Goal: Task Accomplishment & Management: Use online tool/utility

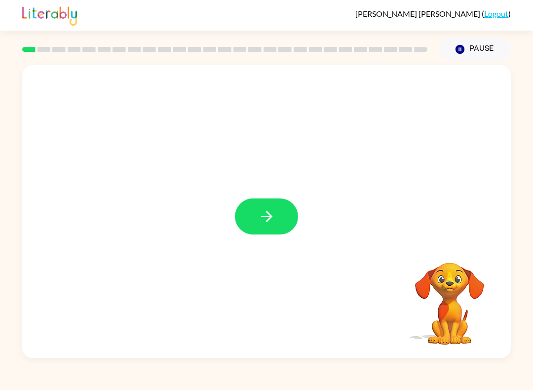
click at [245, 225] on button "button" at bounding box center [266, 216] width 63 height 36
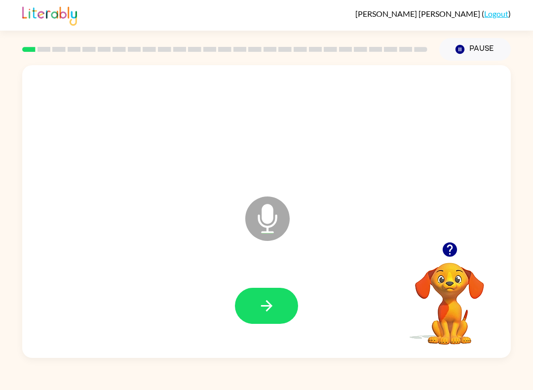
click at [276, 294] on button "button" at bounding box center [266, 306] width 63 height 36
click at [273, 316] on button "button" at bounding box center [266, 306] width 63 height 36
click at [263, 308] on icon "button" at bounding box center [266, 305] width 17 height 17
click at [281, 317] on button "button" at bounding box center [266, 306] width 63 height 36
click at [252, 310] on button "button" at bounding box center [266, 306] width 63 height 36
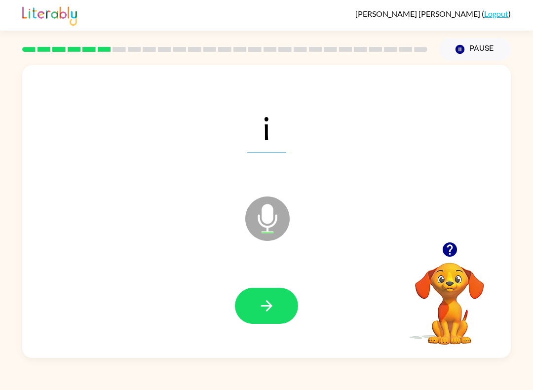
click at [263, 309] on icon "button" at bounding box center [266, 305] width 17 height 17
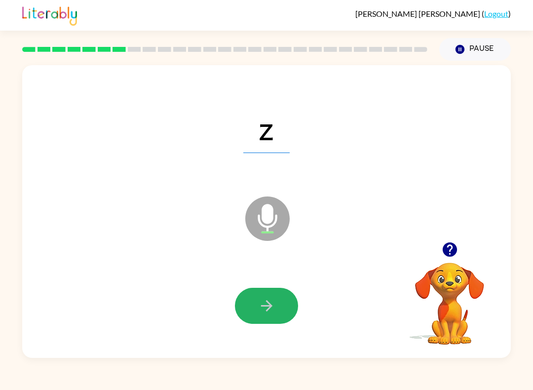
click at [284, 319] on button "button" at bounding box center [266, 306] width 63 height 36
click at [262, 316] on button "button" at bounding box center [266, 306] width 63 height 36
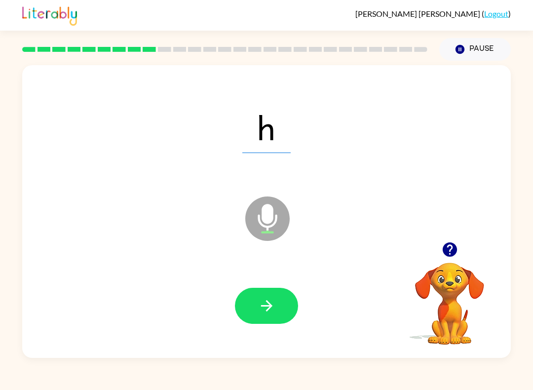
click at [278, 310] on button "button" at bounding box center [266, 306] width 63 height 36
click at [267, 306] on icon "button" at bounding box center [266, 305] width 11 height 11
click at [285, 331] on div at bounding box center [266, 305] width 469 height 84
click at [248, 322] on button "button" at bounding box center [266, 306] width 63 height 36
click at [293, 293] on button "button" at bounding box center [266, 306] width 63 height 36
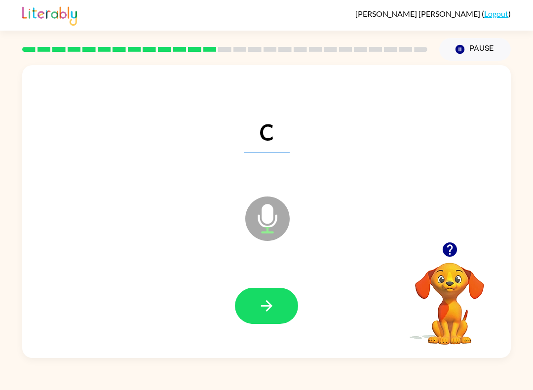
click at [274, 323] on button "button" at bounding box center [266, 306] width 63 height 36
click at [82, 338] on div at bounding box center [266, 305] width 469 height 84
click at [275, 311] on button "button" at bounding box center [266, 306] width 63 height 36
click at [263, 356] on div "l Loader Your response is being sent to our graders" at bounding box center [266, 211] width 489 height 293
click at [248, 304] on button "button" at bounding box center [266, 306] width 63 height 36
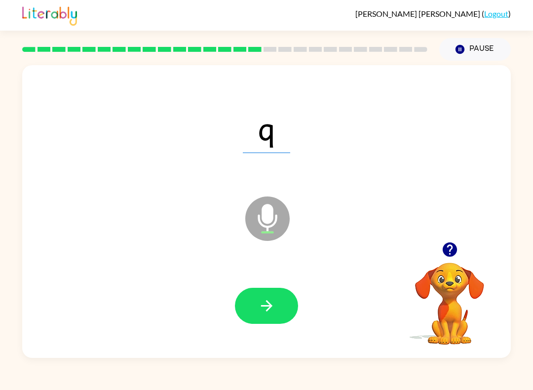
click at [270, 305] on icon "button" at bounding box center [266, 305] width 11 height 11
click at [273, 309] on icon "button" at bounding box center [266, 305] width 17 height 17
click at [277, 329] on div at bounding box center [266, 305] width 469 height 84
click at [260, 311] on icon "button" at bounding box center [266, 305] width 17 height 17
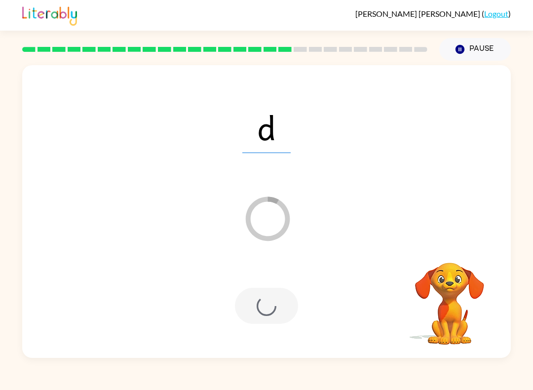
click at [265, 317] on div at bounding box center [266, 306] width 63 height 36
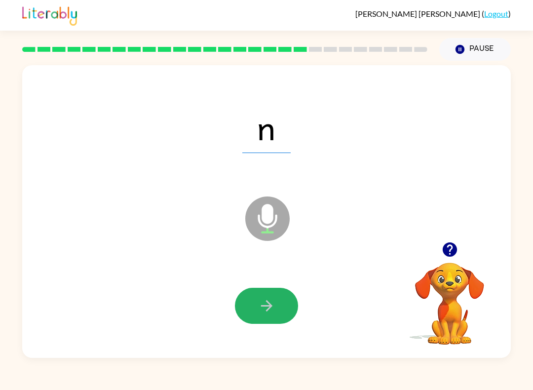
click at [267, 314] on icon "button" at bounding box center [266, 305] width 17 height 17
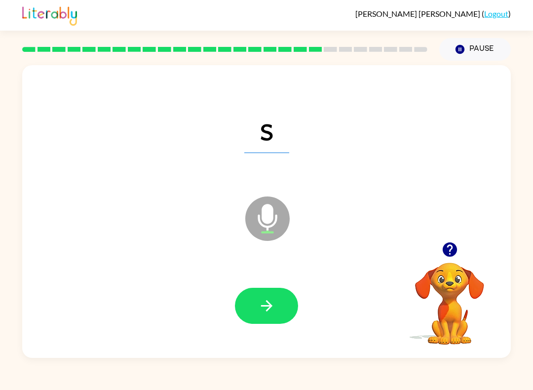
click at [256, 296] on button "button" at bounding box center [266, 306] width 63 height 36
click at [279, 279] on div at bounding box center [266, 305] width 469 height 84
click at [270, 298] on icon "button" at bounding box center [266, 305] width 17 height 17
click at [272, 305] on icon "button" at bounding box center [266, 305] width 17 height 17
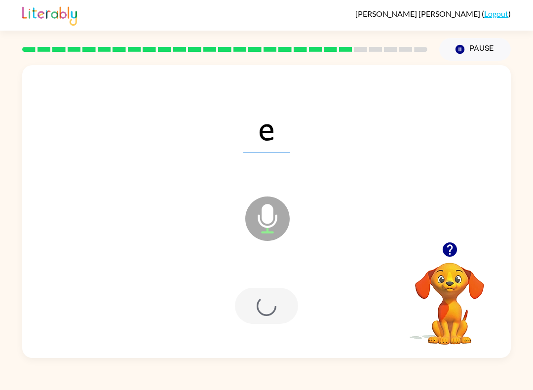
click at [230, 293] on div at bounding box center [266, 305] width 469 height 84
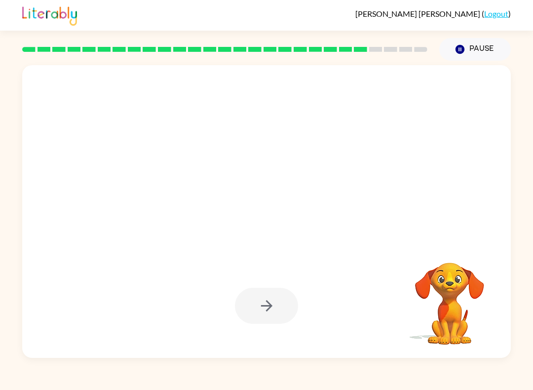
click at [297, 297] on div at bounding box center [266, 306] width 63 height 36
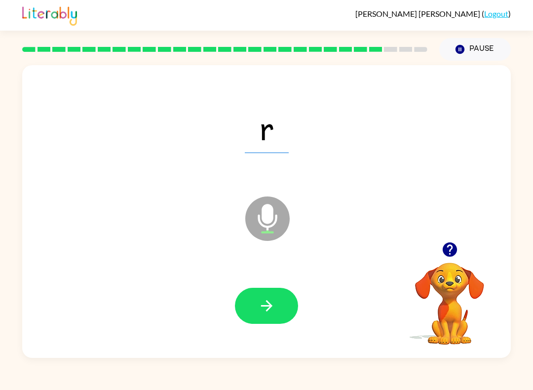
click at [275, 311] on icon "button" at bounding box center [266, 305] width 17 height 17
click at [276, 317] on button "button" at bounding box center [266, 306] width 63 height 36
click at [282, 322] on button "button" at bounding box center [266, 306] width 63 height 36
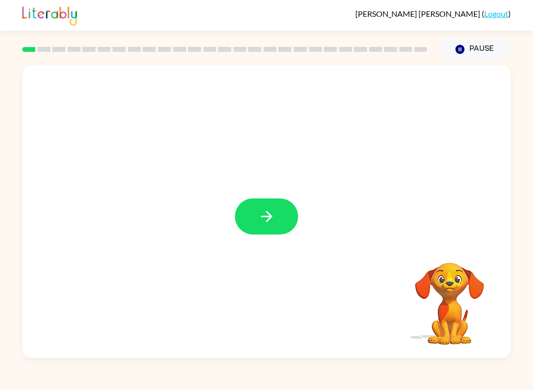
click at [254, 226] on button "button" at bounding box center [266, 216] width 63 height 36
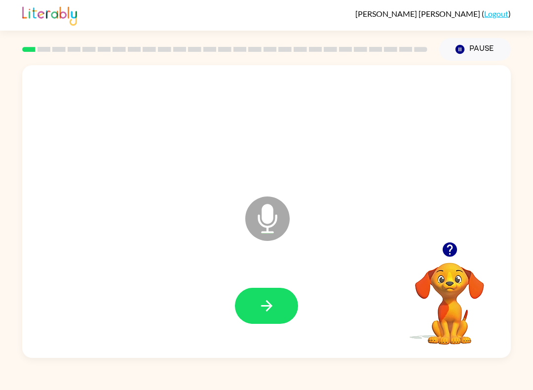
click at [278, 308] on button "button" at bounding box center [266, 306] width 63 height 36
click at [266, 306] on icon "button" at bounding box center [266, 305] width 11 height 11
click at [261, 290] on button "button" at bounding box center [266, 306] width 63 height 36
click at [258, 307] on icon "button" at bounding box center [266, 305] width 17 height 17
click at [274, 306] on icon "button" at bounding box center [266, 305] width 17 height 17
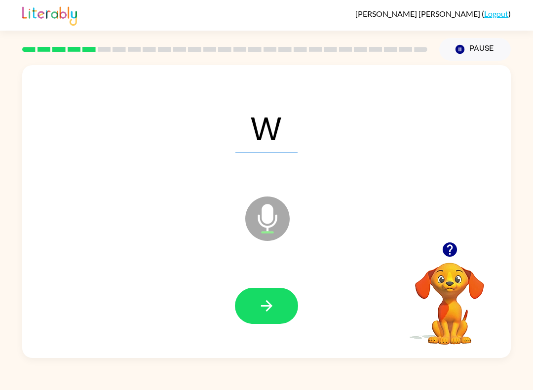
click at [259, 304] on icon "button" at bounding box center [266, 305] width 17 height 17
click at [270, 310] on icon "button" at bounding box center [266, 305] width 17 height 17
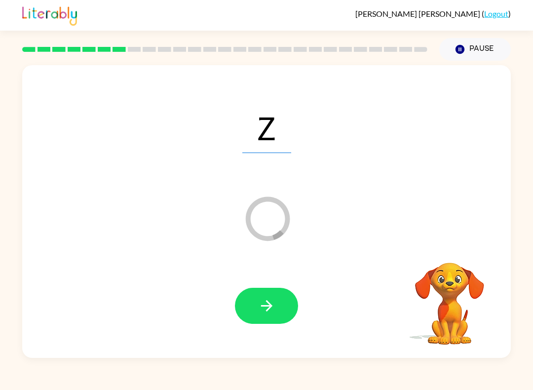
click at [263, 304] on icon "button" at bounding box center [266, 305] width 17 height 17
click at [260, 295] on button "button" at bounding box center [266, 306] width 63 height 36
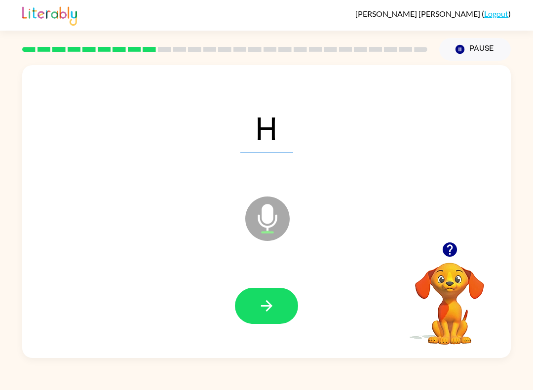
click at [263, 311] on icon "button" at bounding box center [266, 305] width 17 height 17
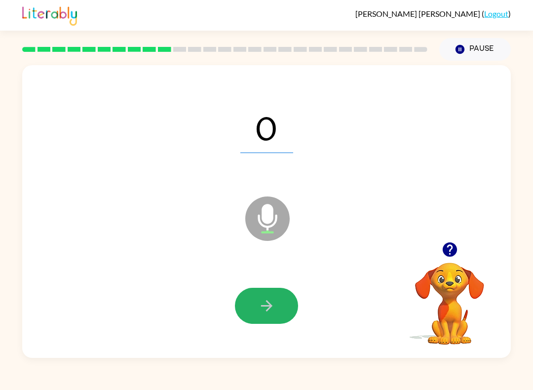
click at [256, 288] on button "button" at bounding box center [266, 306] width 63 height 36
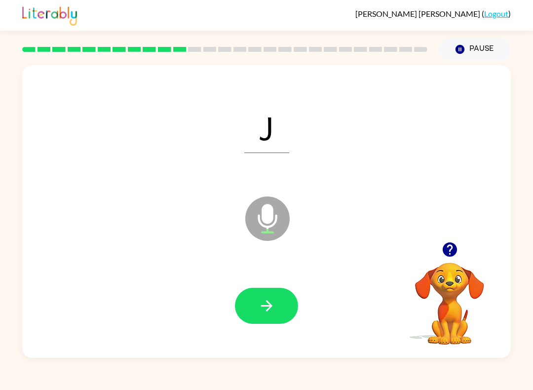
click at [261, 319] on button "button" at bounding box center [266, 306] width 63 height 36
click at [264, 312] on icon "button" at bounding box center [266, 305] width 17 height 17
click at [237, 314] on button "button" at bounding box center [266, 306] width 63 height 36
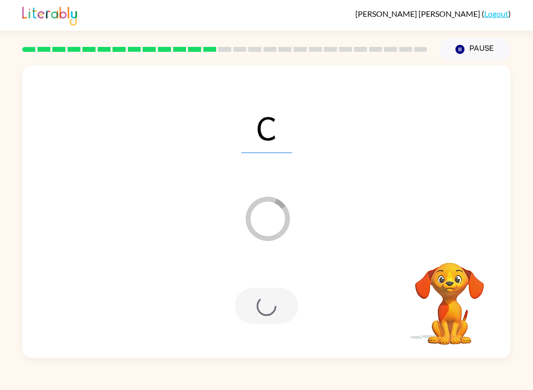
click at [265, 307] on div at bounding box center [266, 306] width 63 height 36
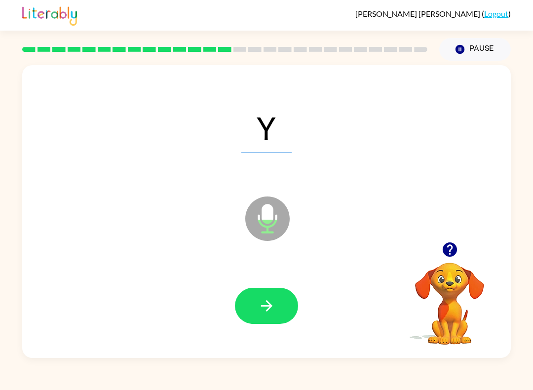
click at [262, 308] on icon "button" at bounding box center [266, 305] width 17 height 17
click at [263, 296] on button "button" at bounding box center [266, 306] width 63 height 36
click at [248, 316] on button "button" at bounding box center [266, 306] width 63 height 36
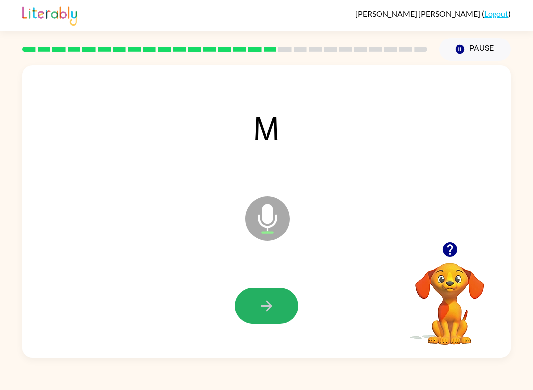
click at [282, 303] on button "button" at bounding box center [266, 306] width 63 height 36
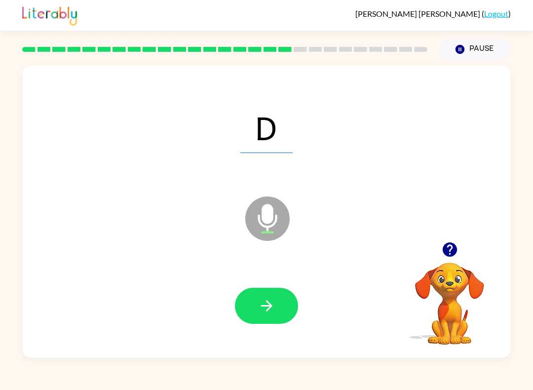
click at [265, 304] on icon "button" at bounding box center [266, 305] width 17 height 17
click at [277, 306] on button "button" at bounding box center [266, 306] width 63 height 36
click at [422, 338] on video "Your browser must support playing .mp4 files to use Literably. Please try using…" at bounding box center [449, 296] width 99 height 99
click at [292, 306] on button "button" at bounding box center [266, 306] width 63 height 36
click at [280, 333] on div at bounding box center [266, 305] width 469 height 84
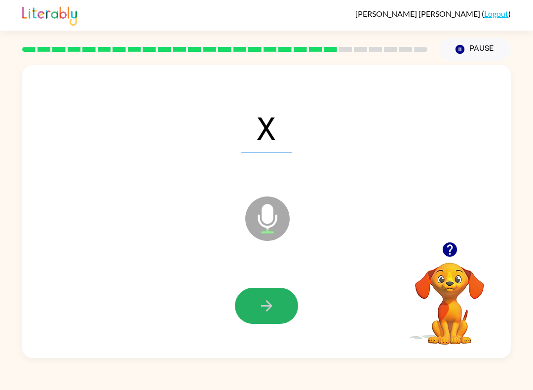
click at [264, 301] on icon "button" at bounding box center [266, 305] width 17 height 17
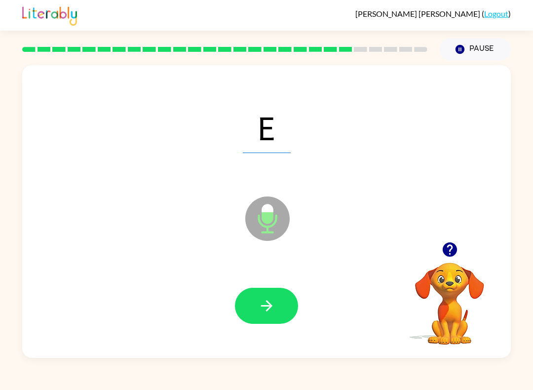
click at [263, 333] on div at bounding box center [266, 305] width 469 height 84
click at [270, 318] on button "button" at bounding box center [266, 306] width 63 height 36
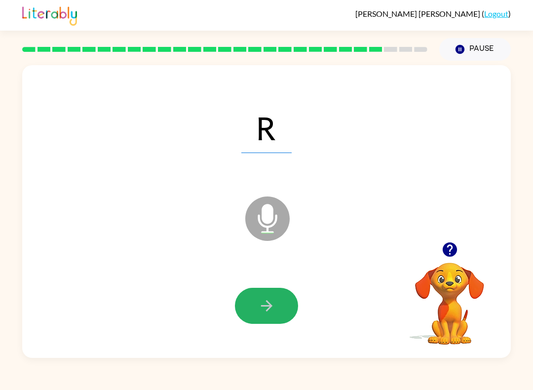
click at [265, 322] on button "button" at bounding box center [266, 306] width 63 height 36
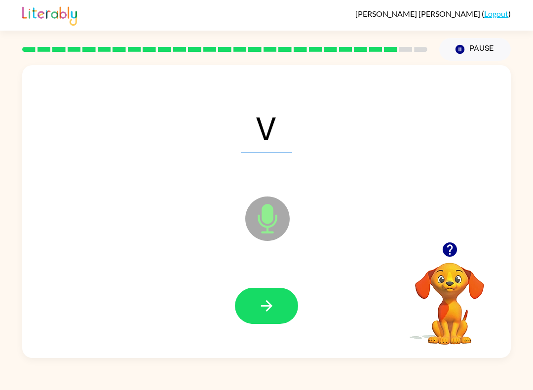
click at [267, 293] on button "button" at bounding box center [266, 306] width 63 height 36
click at [238, 324] on div at bounding box center [266, 305] width 469 height 84
click at [251, 318] on button "button" at bounding box center [266, 306] width 63 height 36
